Goal: Task Accomplishment & Management: Manage account settings

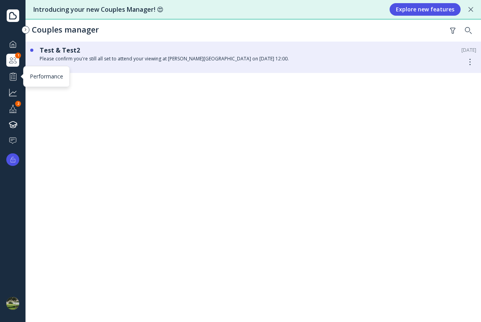
click at [13, 79] on div at bounding box center [12, 76] width 9 height 10
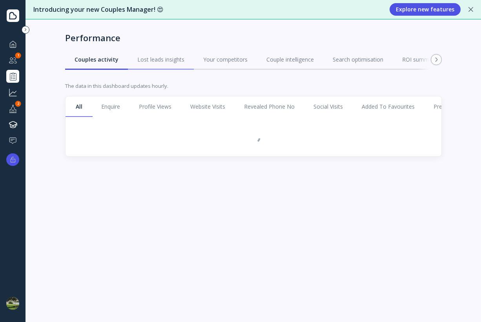
click at [140, 60] on div "Lost leads insights" at bounding box center [160, 60] width 47 height 8
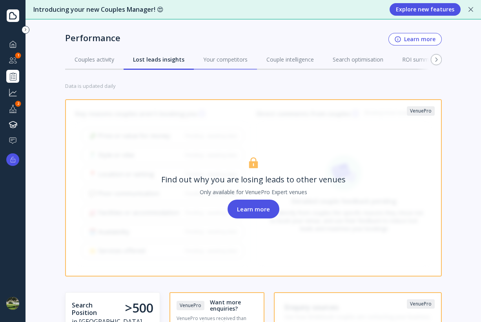
click at [217, 62] on div "Your competitors" at bounding box center [225, 60] width 44 height 8
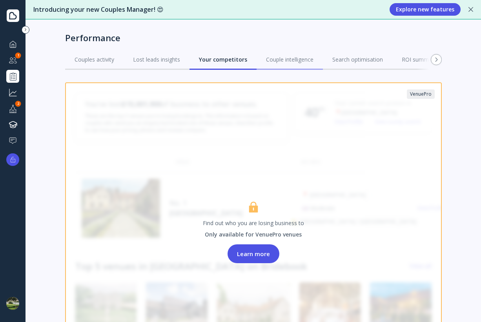
click at [267, 62] on div "Couple intelligence" at bounding box center [289, 60] width 47 height 8
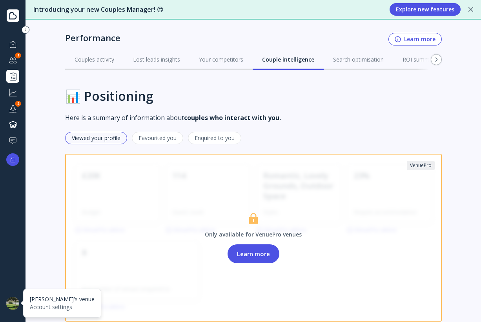
click at [9, 298] on div at bounding box center [12, 303] width 13 height 13
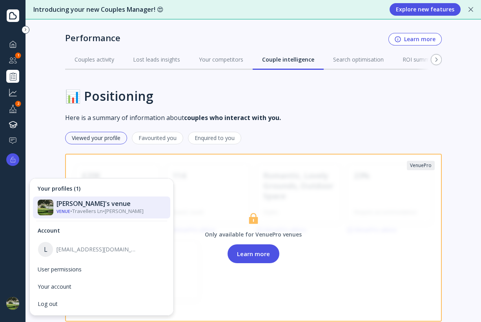
click at [315, 101] on h3 "📊 Positioning" at bounding box center [253, 96] width 377 height 15
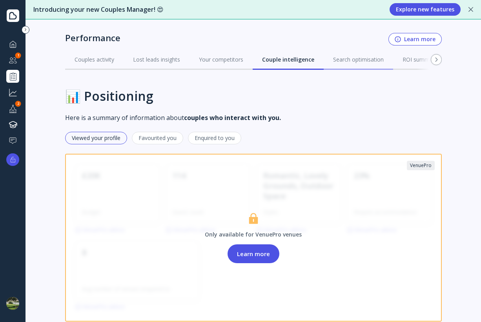
click at [344, 62] on div "Search optimisation" at bounding box center [358, 60] width 51 height 8
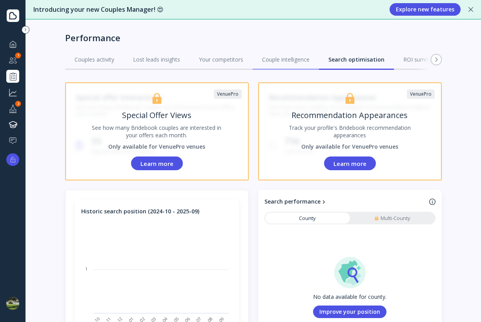
click at [292, 61] on div "Couple intelligence" at bounding box center [285, 60] width 47 height 8
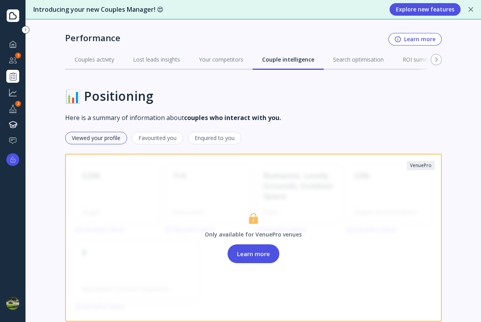
click at [139, 138] on div "Favourited you" at bounding box center [157, 138] width 51 height 13
click at [210, 142] on div "Enquired to you" at bounding box center [214, 138] width 53 height 13
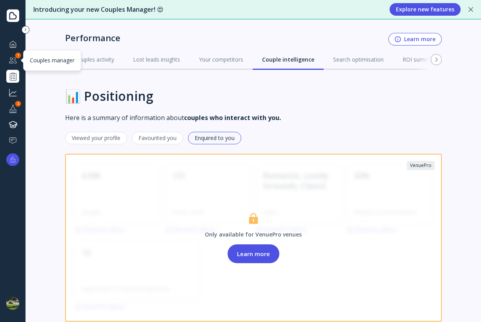
click at [10, 59] on div at bounding box center [12, 60] width 9 height 10
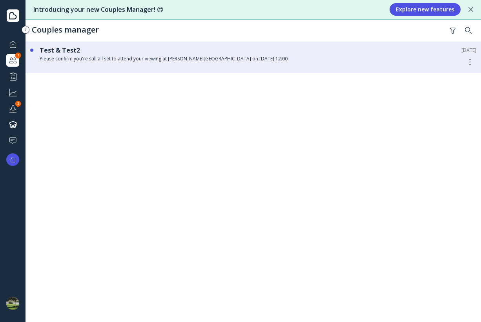
click at [17, 44] on div at bounding box center [12, 44] width 9 height 10
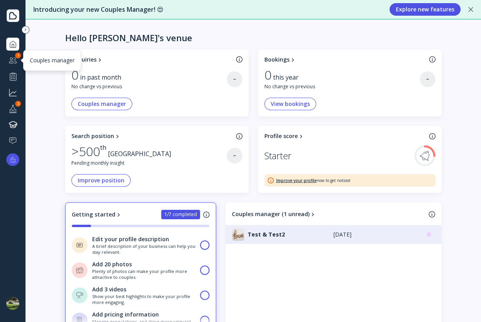
click at [13, 65] on div "Couples manager" at bounding box center [12, 60] width 13 height 13
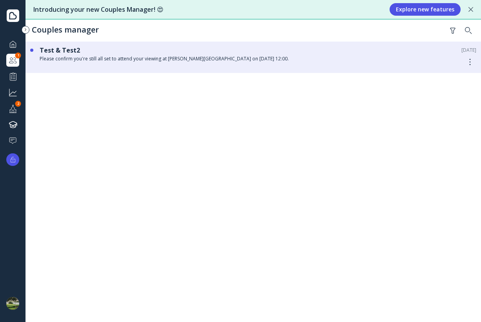
click at [77, 56] on div "Please confirm you're still all set to attend your viewing at [PERSON_NAME][GEO…" at bounding box center [249, 59] width 418 height 6
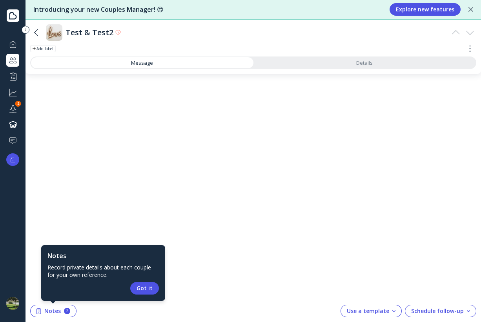
click at [340, 69] on div "Test & Test2 Add label Message Details" at bounding box center [252, 47] width 455 height 54
click at [337, 64] on link "Details" at bounding box center [364, 62] width 222 height 11
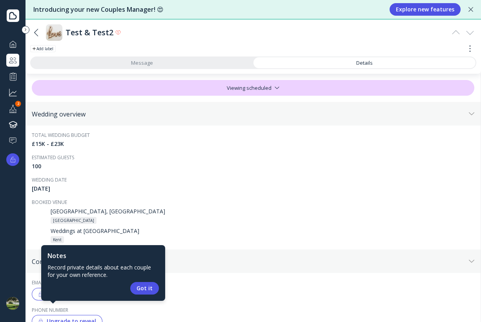
click at [222, 65] on link "Message" at bounding box center [142, 62] width 222 height 11
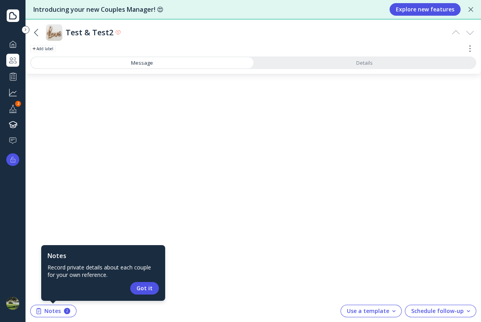
click at [35, 31] on icon at bounding box center [37, 33] width 8 height 8
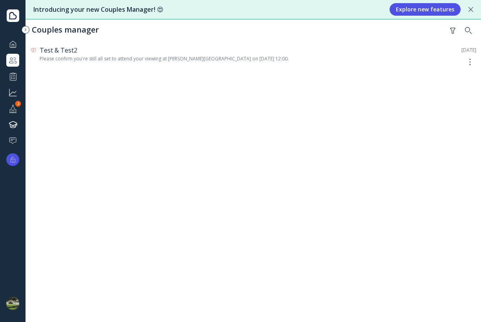
click at [90, 60] on div "Please confirm you're still all set to attend your viewing at [PERSON_NAME][GEO…" at bounding box center [249, 59] width 418 height 6
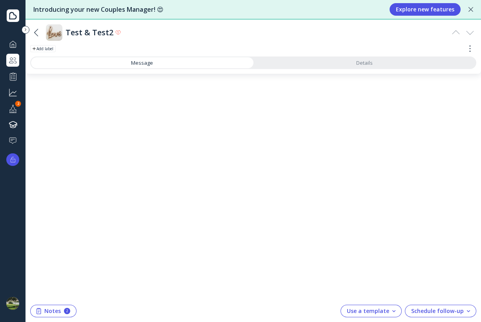
click at [39, 33] on icon at bounding box center [37, 33] width 8 height 8
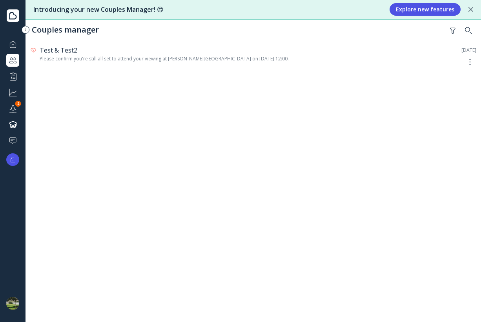
click at [469, 57] on div at bounding box center [470, 62] width 13 height 14
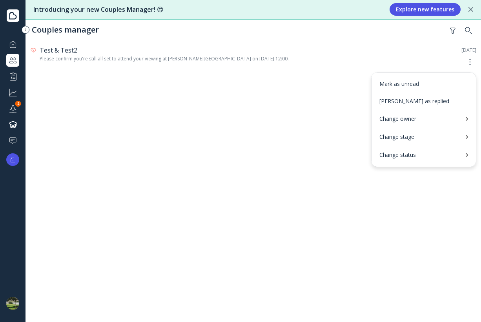
drag, startPoint x: 469, startPoint y: 57, endPoint x: 210, endPoint y: 56, distance: 259.3
click at [0, 0] on link "Test & Test2 [DATE] Please confirm you're still all set to attend your viewing …" at bounding box center [0, 0] width 0 height 0
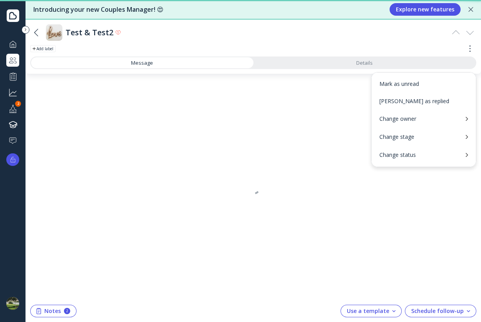
click at [205, 56] on div "Message Details" at bounding box center [253, 62] width 446 height 13
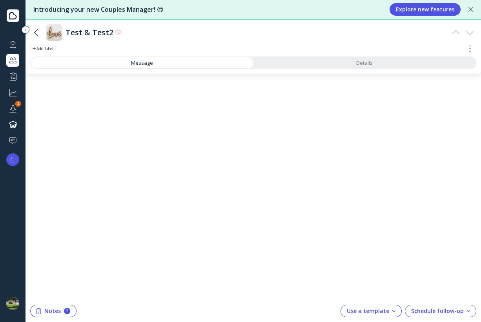
click at [271, 71] on div "Test & Test2 Add label Message Details" at bounding box center [252, 47] width 455 height 54
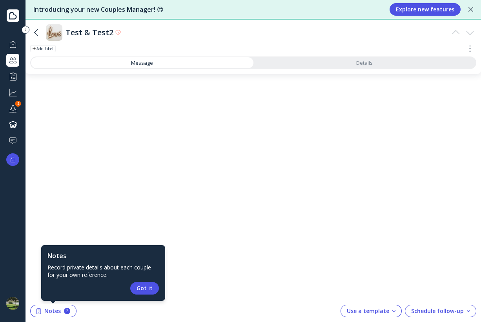
click at [36, 33] on icon at bounding box center [37, 33] width 8 height 8
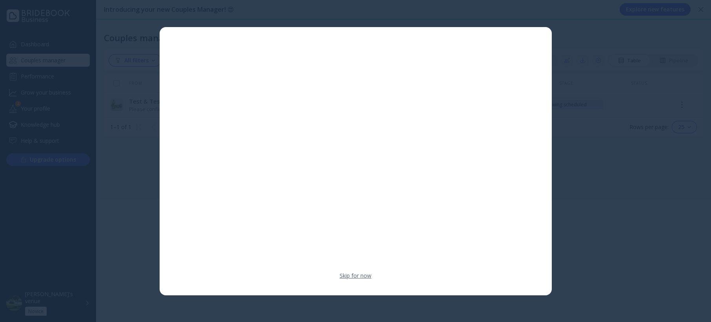
click at [354, 273] on link "Skip for now" at bounding box center [356, 276] width 32 height 8
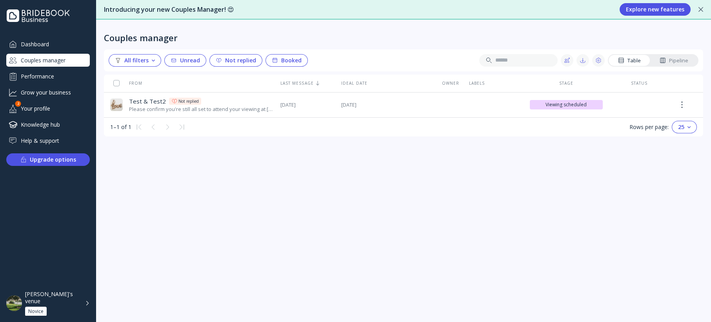
click at [354, 273] on div "From Last message Ideal date Owner Labels Stage Status Test & Test2 Test & Test…" at bounding box center [403, 195] width 599 height 240
click at [295, 185] on div "From Last message Ideal date Owner Labels Stage Status Test & Test2 Test & Test…" at bounding box center [403, 195] width 599 height 240
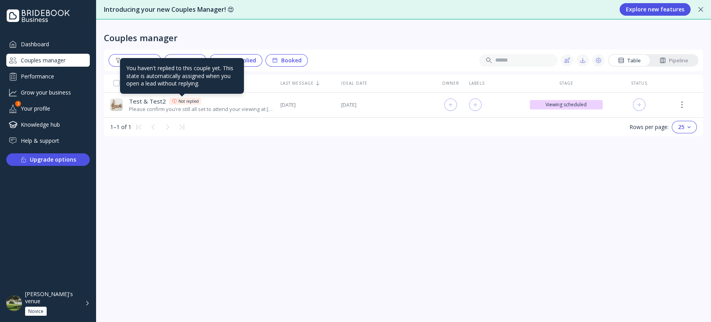
click at [171, 103] on div at bounding box center [174, 101] width 6 height 6
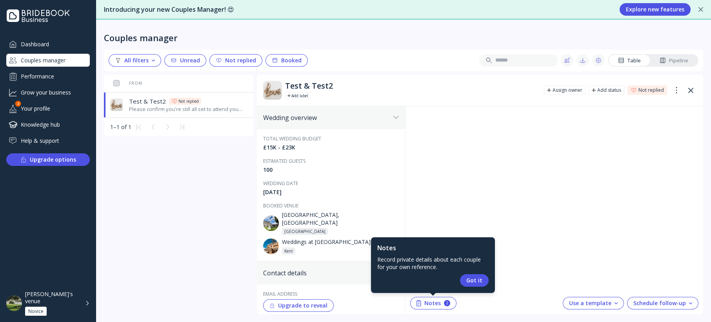
scroll to position [43, 0]
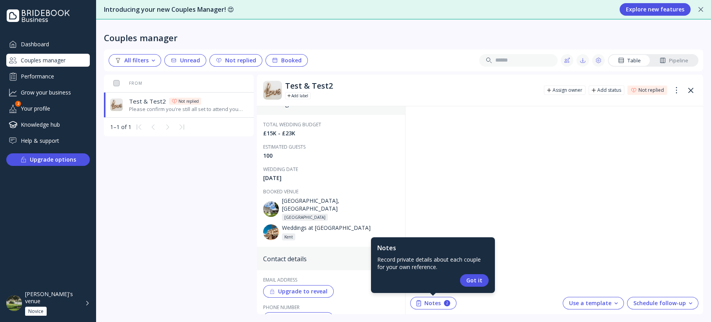
click at [481, 277] on button "Got it" at bounding box center [474, 280] width 29 height 13
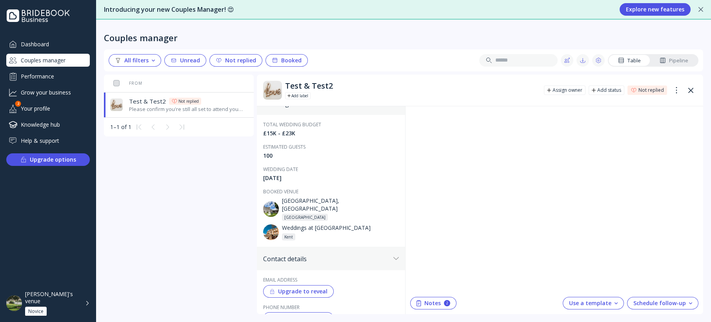
click at [481, 302] on div "Use a template" at bounding box center [593, 303] width 49 height 6
click at [481, 303] on div "Use a template" at bounding box center [593, 303] width 49 height 6
click at [434, 303] on div "Notes 2" at bounding box center [434, 303] width 34 height 6
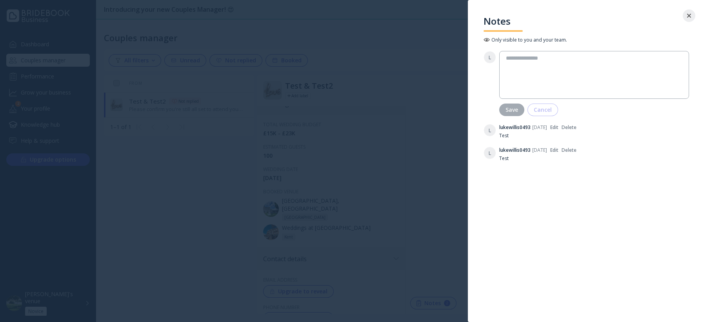
click at [481, 15] on icon at bounding box center [689, 16] width 4 height 4
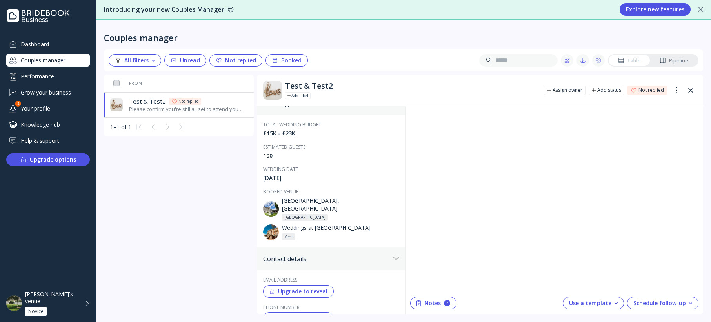
click at [481, 302] on div "Schedule follow-up" at bounding box center [662, 303] width 59 height 6
click at [481, 297] on button "Schedule follow-up" at bounding box center [662, 303] width 71 height 13
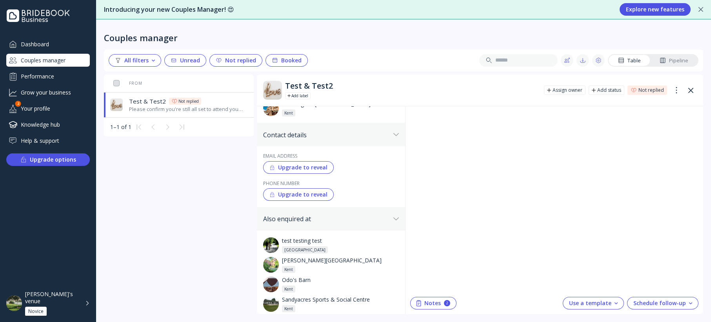
scroll to position [175, 0]
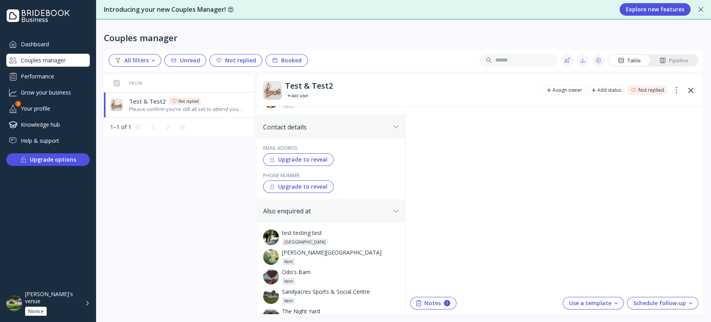
click at [296, 184] on div "Upgrade to reveal" at bounding box center [298, 187] width 58 height 6
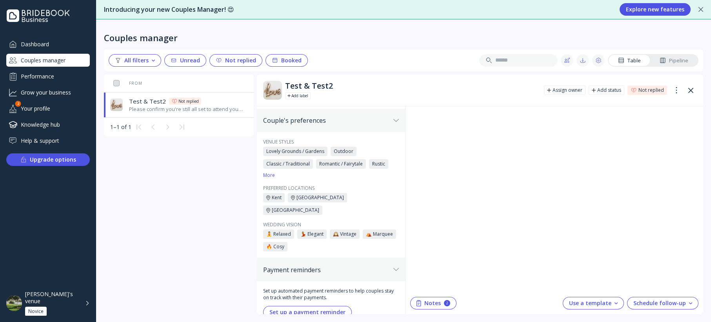
scroll to position [395, 0]
click at [235, 64] on div "Not replied" at bounding box center [236, 60] width 40 height 6
click at [278, 63] on div "Booked" at bounding box center [287, 60] width 30 height 6
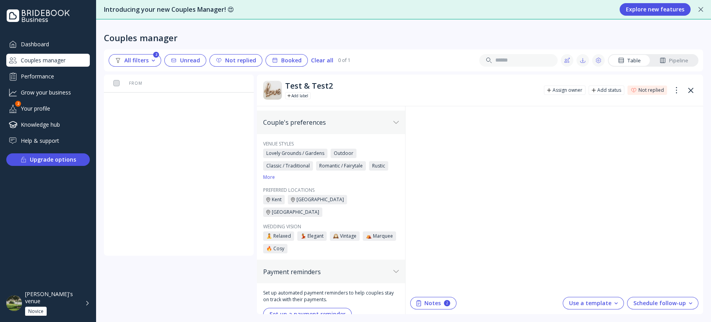
click at [245, 61] on div "Not replied" at bounding box center [236, 60] width 40 height 6
click at [273, 59] on icon at bounding box center [275, 59] width 4 height 0
click at [161, 62] on div "All filters Unread Not replied Booked" at bounding box center [208, 60] width 199 height 13
click at [157, 62] on button "All filters" at bounding box center [135, 60] width 53 height 13
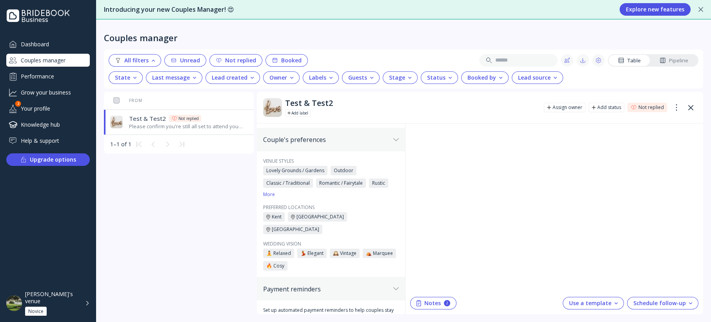
click at [157, 62] on button "All filters" at bounding box center [135, 60] width 53 height 13
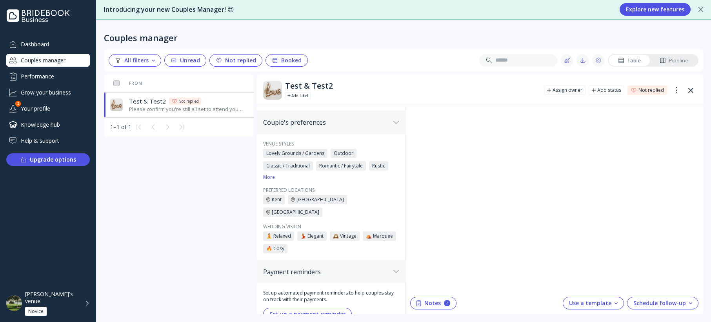
click at [152, 57] on div "All filters" at bounding box center [135, 60] width 40 height 6
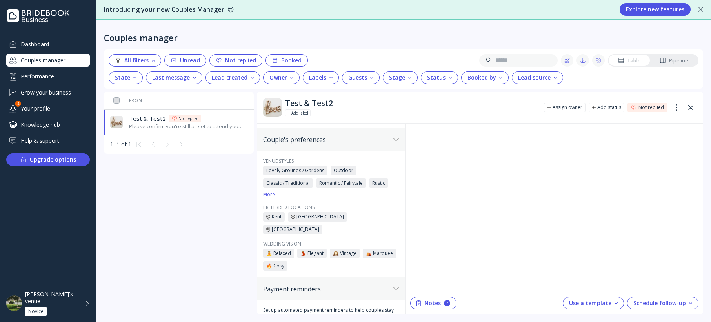
click at [76, 82] on div "Performance" at bounding box center [48, 76] width 84 height 13
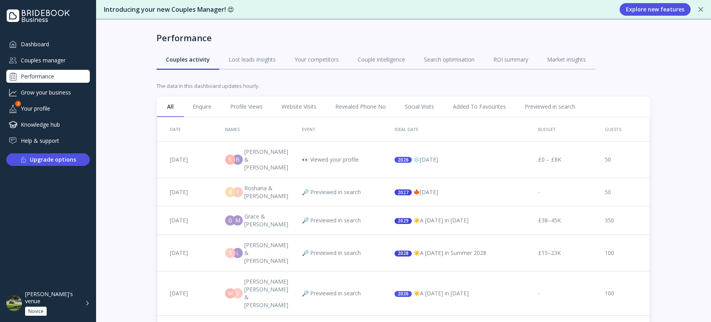
click at [70, 96] on div "Grow your business" at bounding box center [48, 92] width 84 height 13
click at [69, 108] on div "Your profile" at bounding box center [48, 108] width 84 height 13
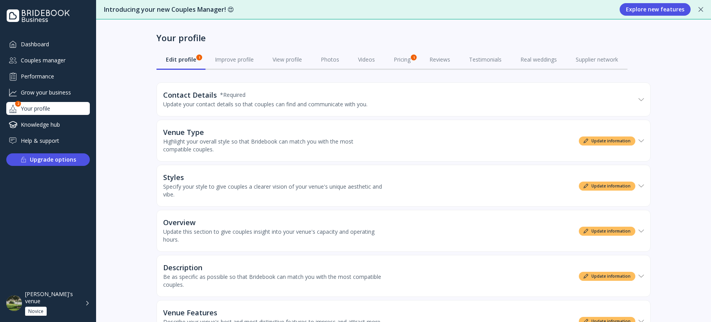
click at [299, 112] on div "Contact Details * Required Update your contact details so that couples can find…" at bounding box center [399, 99] width 472 height 33
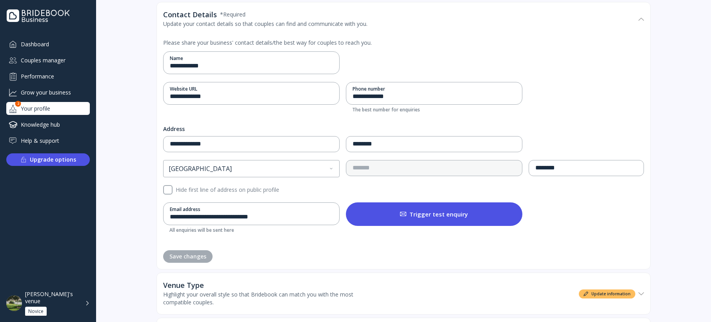
scroll to position [151, 0]
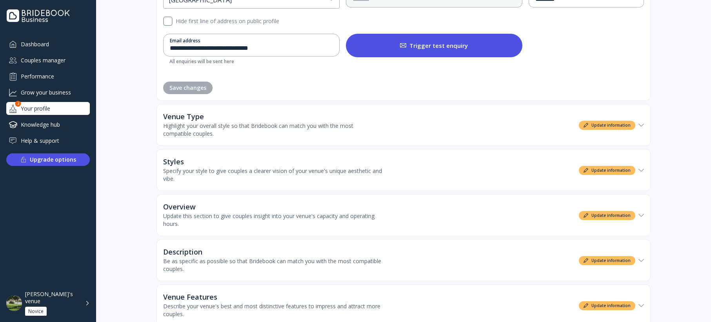
click at [299, 112] on div "Venue Type Highlight your overall style so that Bridebook can match you with th…" at bounding box center [399, 125] width 472 height 41
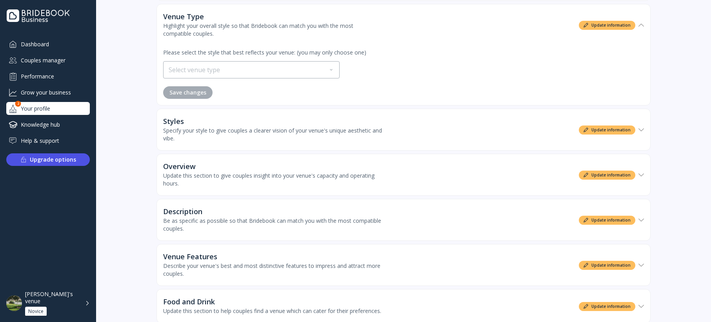
scroll to position [367, 0]
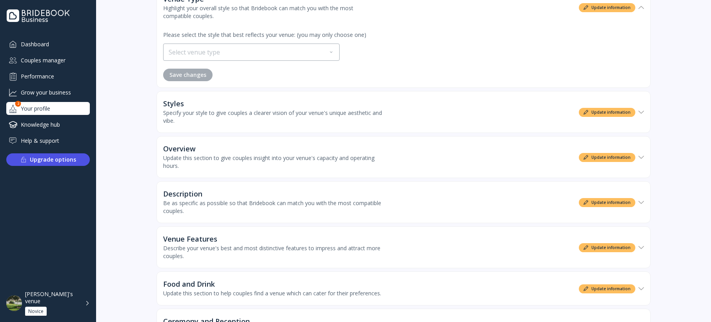
click at [295, 127] on div "Styles Specify your style to give couples a clearer vision of your venue's uniq…" at bounding box center [399, 112] width 472 height 41
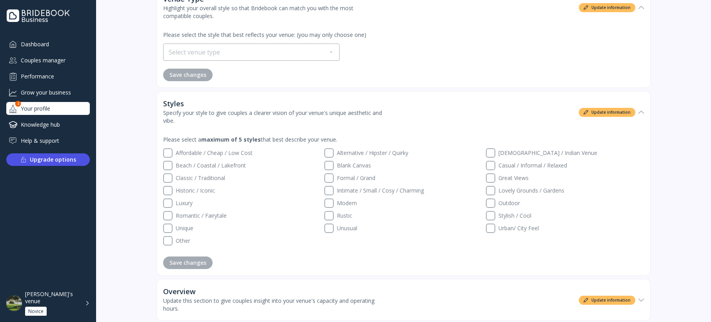
click at [80, 89] on div "Grow your business" at bounding box center [48, 92] width 84 height 13
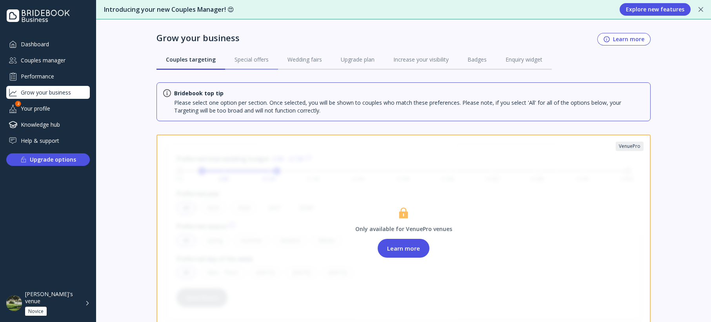
click at [250, 63] on div "Special offers" at bounding box center [252, 60] width 34 height 8
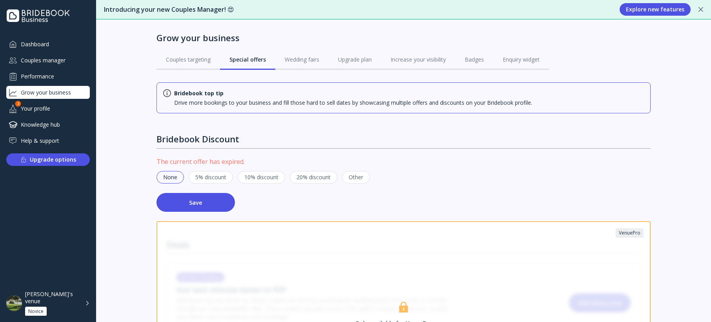
click at [268, 178] on div "10% discount" at bounding box center [261, 177] width 47 height 13
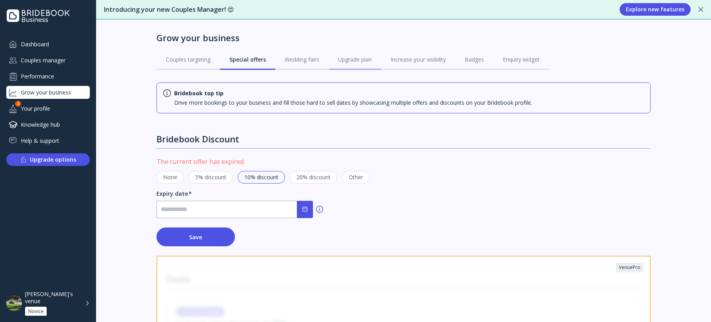
click at [378, 54] on link "Upgrade plan" at bounding box center [355, 59] width 53 height 20
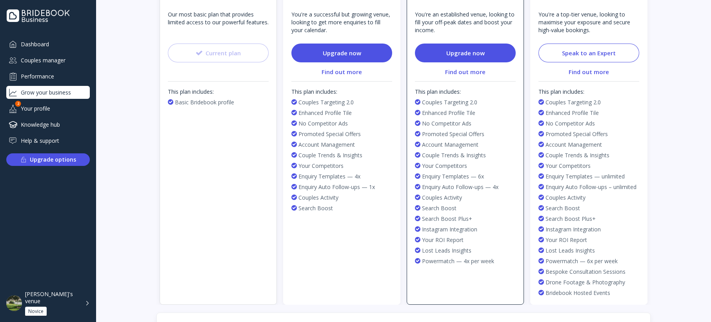
scroll to position [29, 0]
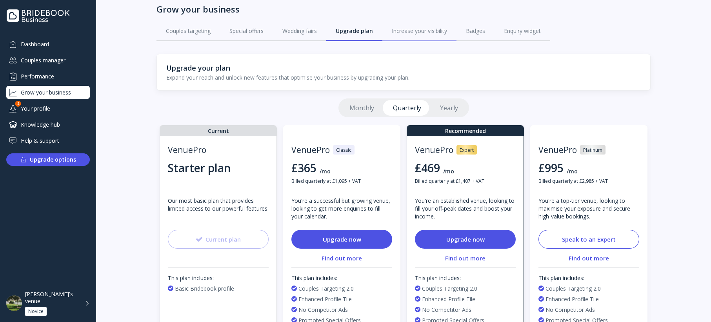
click at [429, 38] on link "Increase your visibility" at bounding box center [419, 31] width 74 height 20
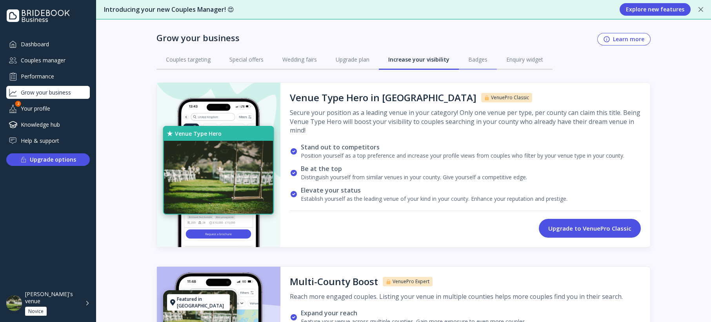
click at [472, 53] on link "Badges" at bounding box center [478, 59] width 38 height 20
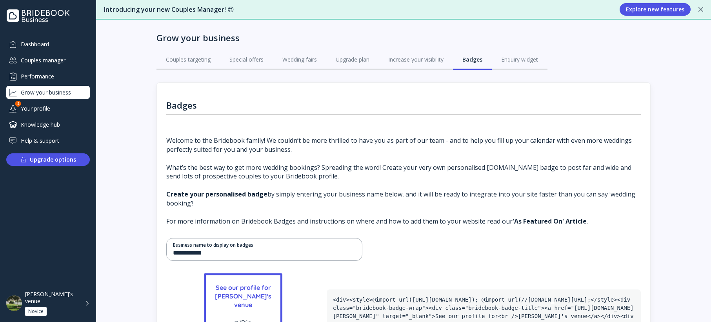
click at [50, 70] on div "Performance" at bounding box center [48, 76] width 84 height 13
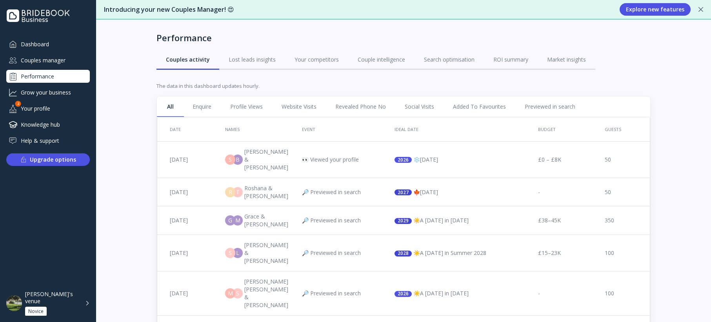
click at [53, 59] on div "Couples manager" at bounding box center [48, 60] width 84 height 13
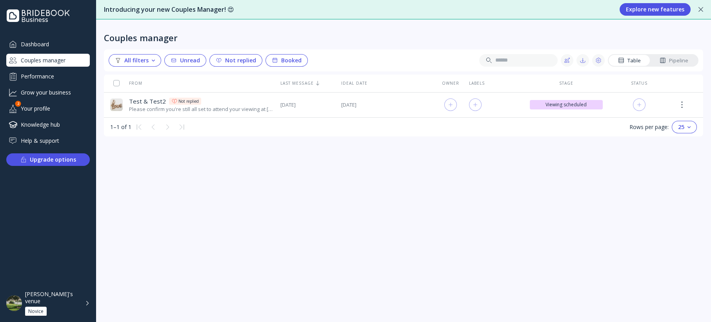
click at [256, 108] on div "Please confirm you're still all set to attend your viewing at [PERSON_NAME][GEO…" at bounding box center [201, 109] width 145 height 7
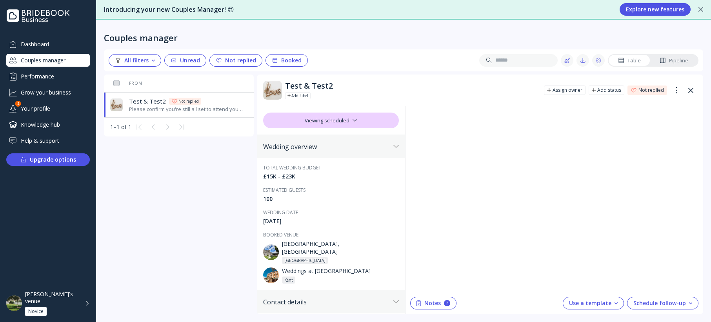
click at [481, 301] on div "Use a template" at bounding box center [593, 303] width 49 height 6
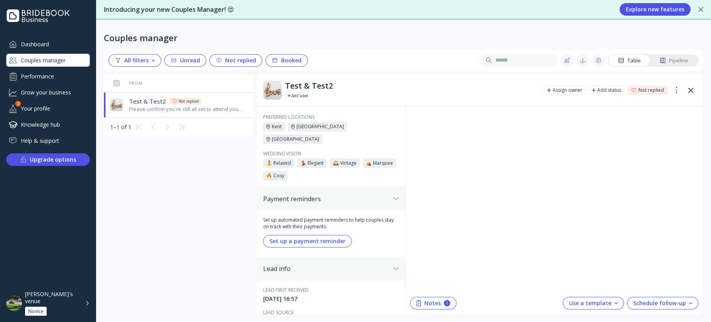
scroll to position [472, 0]
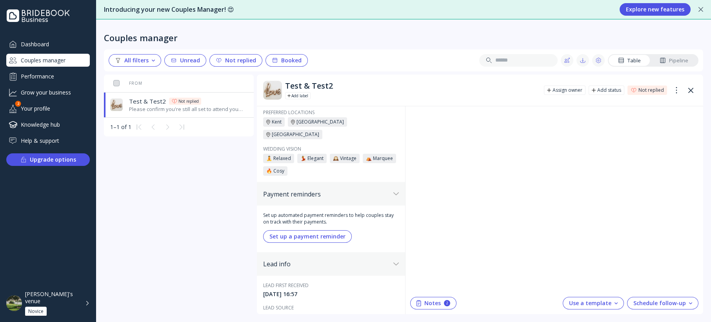
click at [481, 300] on div "Use a template" at bounding box center [593, 303] width 49 height 6
